Goal: Transaction & Acquisition: Book appointment/travel/reservation

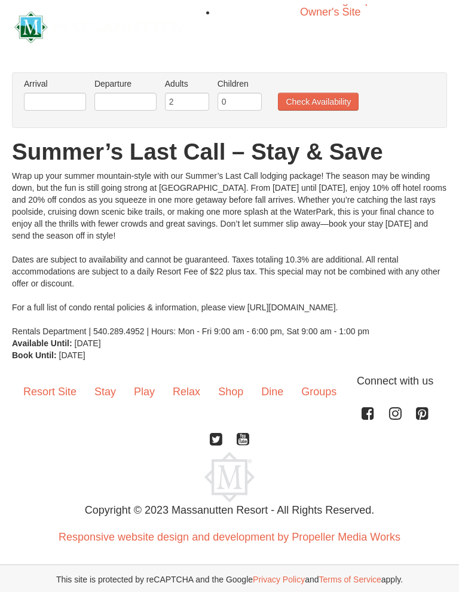
scroll to position [2, 0]
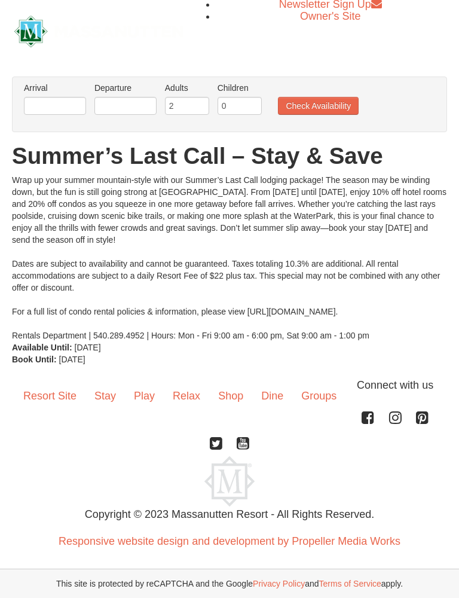
click at [105, 387] on link "Stay" at bounding box center [104, 395] width 39 height 37
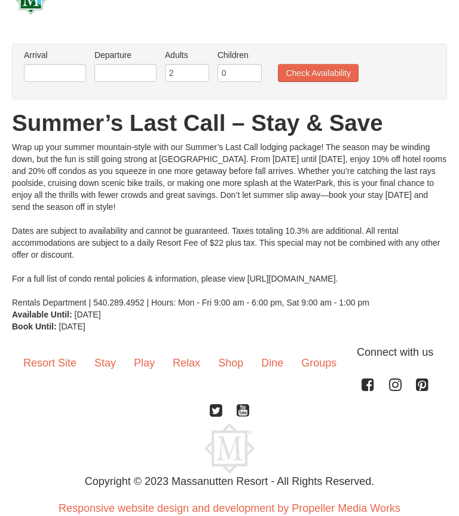
scroll to position [0, 0]
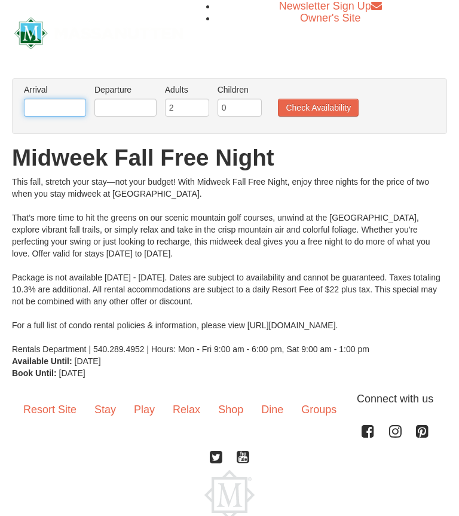
click at [52, 108] on input "text" at bounding box center [55, 108] width 62 height 18
click at [57, 107] on input "text" at bounding box center [55, 108] width 62 height 18
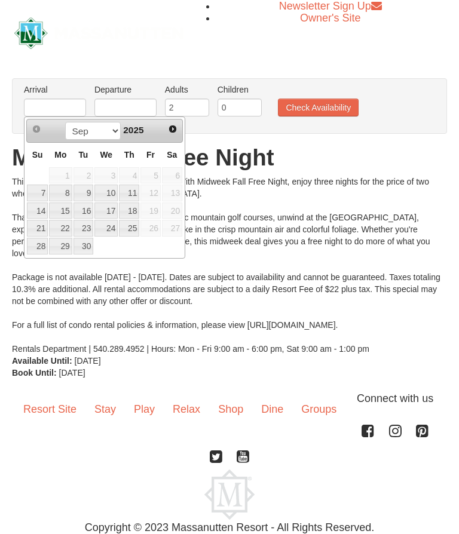
click at [96, 37] on img at bounding box center [98, 33] width 169 height 32
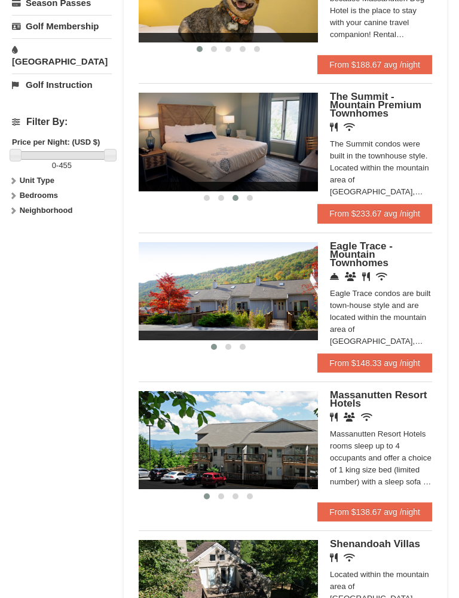
scroll to position [501, 0]
click at [412, 353] on link "From $148.33 avg /night" at bounding box center [374, 362] width 115 height 19
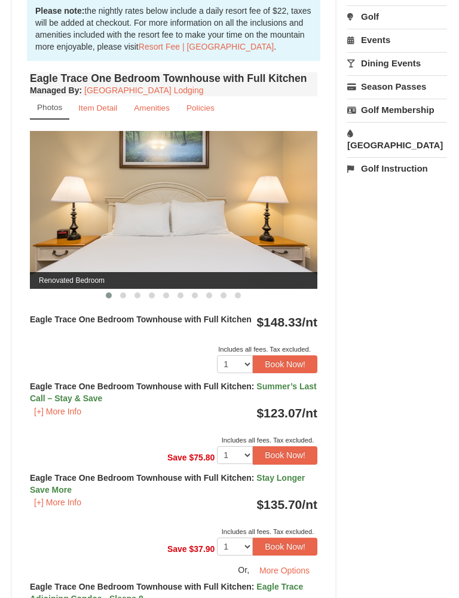
scroll to position [440, 0]
click at [73, 411] on button "[+] More Info" at bounding box center [58, 411] width 56 height 13
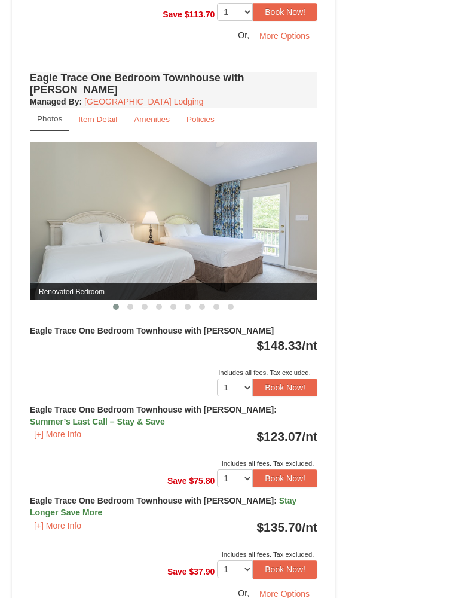
scroll to position [1295, 0]
click at [280, 378] on button "Book Now!" at bounding box center [285, 387] width 65 height 18
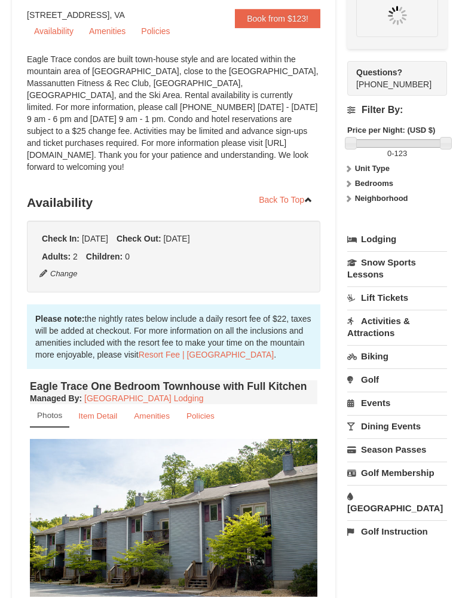
scroll to position [126, 0]
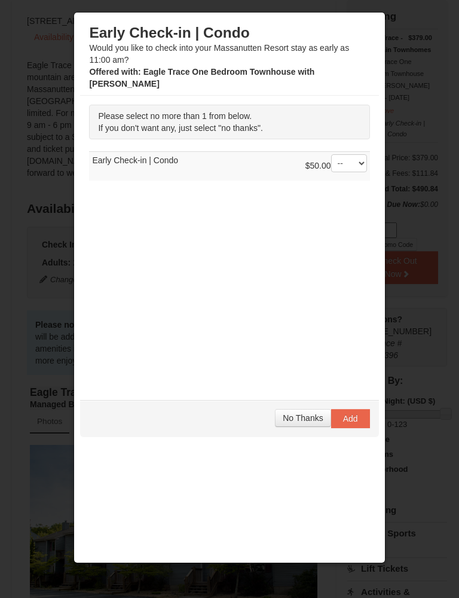
click at [294, 424] on button "No Thanks" at bounding box center [303, 418] width 56 height 18
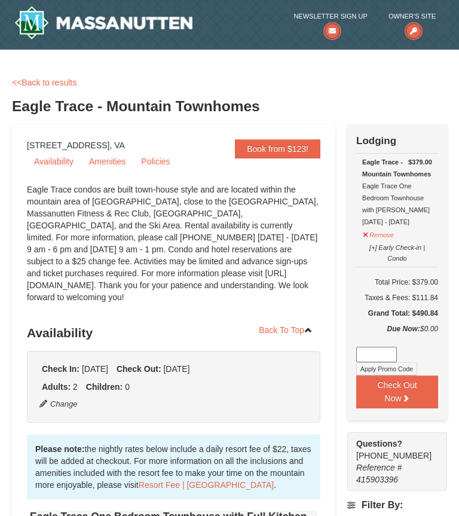
scroll to position [0, 0]
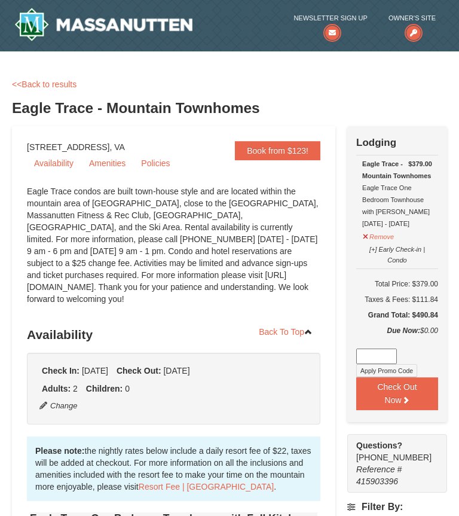
click at [111, 159] on link "Amenities" at bounding box center [107, 163] width 51 height 18
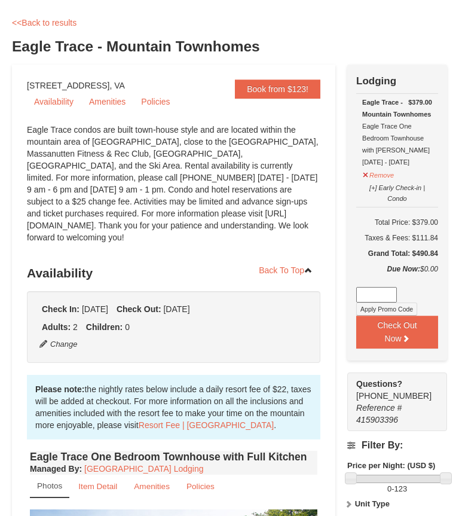
scroll to position [62, 0]
click at [383, 172] on button "Remove" at bounding box center [378, 173] width 32 height 15
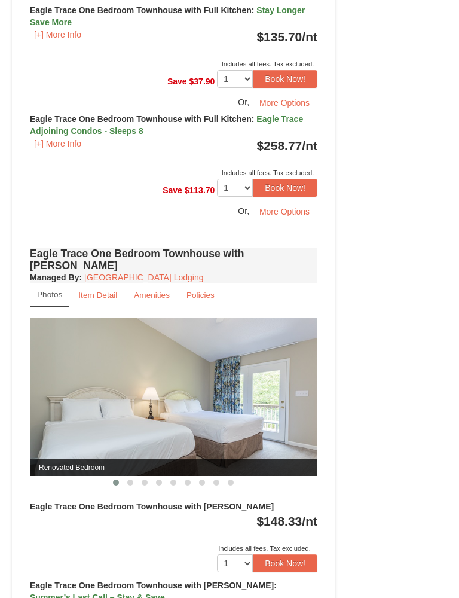
scroll to position [1118, 0]
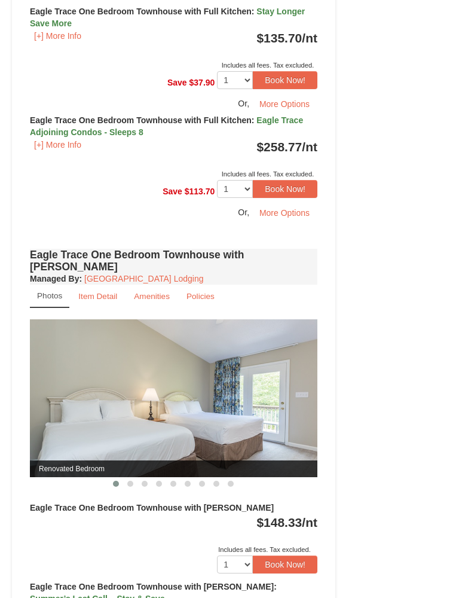
click at [292, 515] on button "Book Now!" at bounding box center [285, 564] width 65 height 18
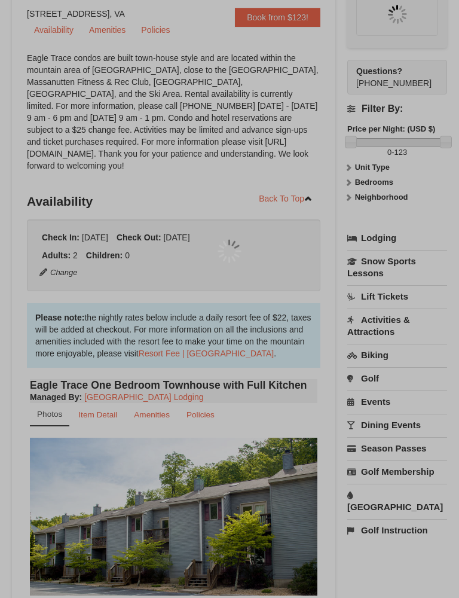
scroll to position [126, 0]
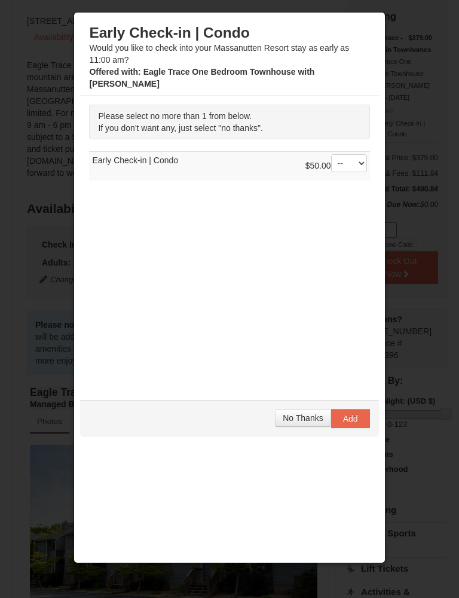
click at [302, 414] on span "No Thanks" at bounding box center [303, 418] width 40 height 10
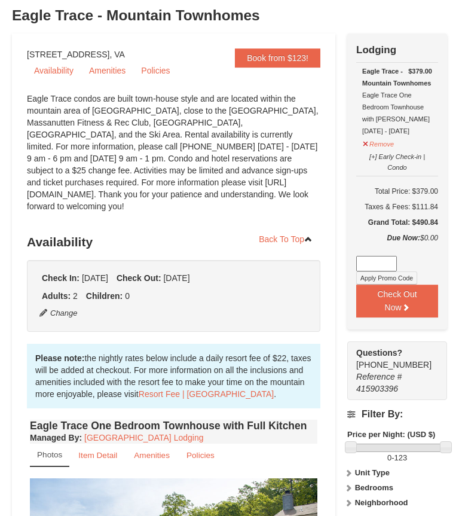
scroll to position [93, 0]
click at [378, 139] on button "Remove" at bounding box center [378, 142] width 32 height 15
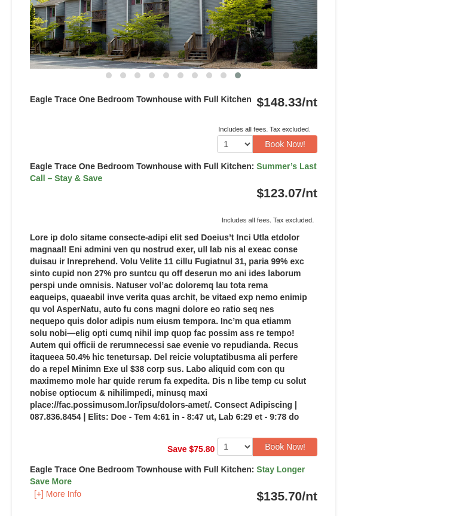
scroll to position [659, 0]
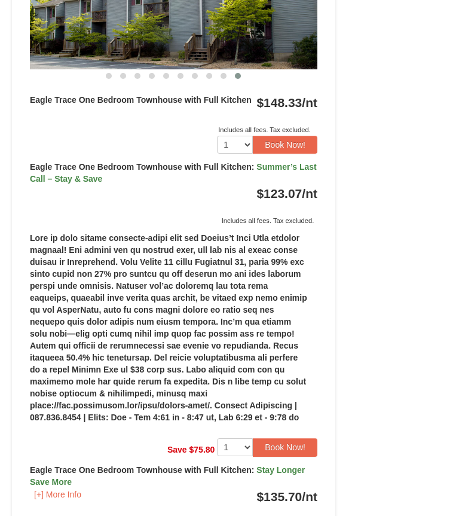
click at [58, 496] on button "[+] More Info" at bounding box center [58, 494] width 56 height 13
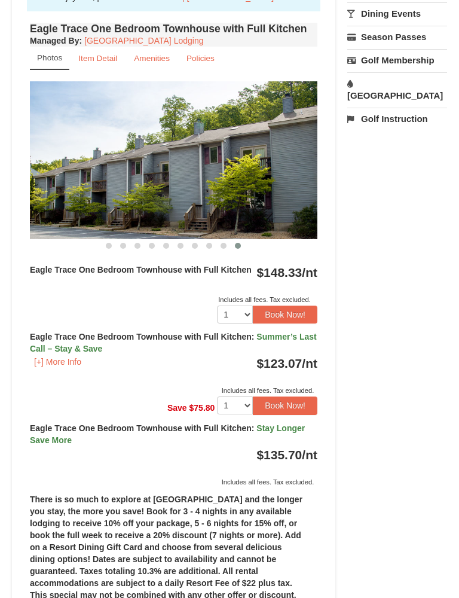
scroll to position [489, 0]
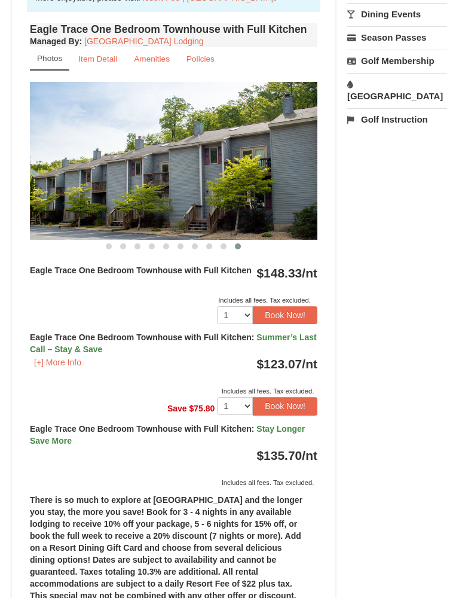
click at [277, 403] on button "Book Now!" at bounding box center [285, 406] width 65 height 18
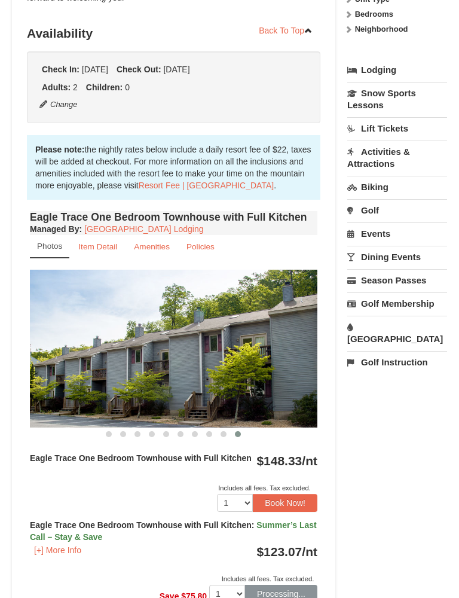
scroll to position [126, 0]
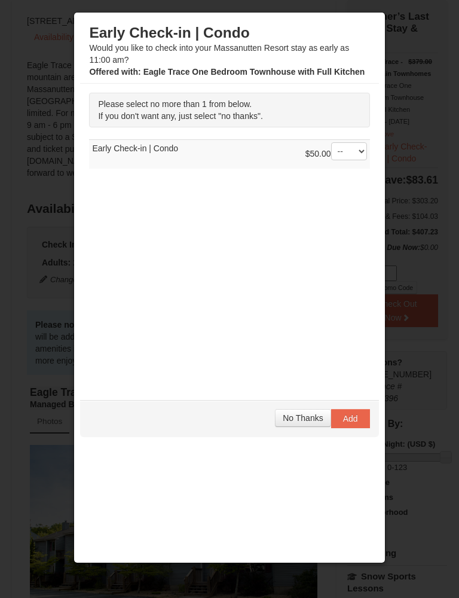
click at [297, 420] on span "No Thanks" at bounding box center [303, 418] width 40 height 10
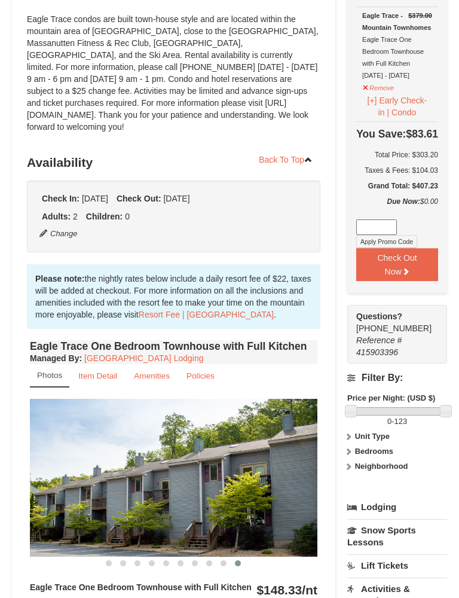
scroll to position [172, 0]
